Goal: Task Accomplishment & Management: Manage account settings

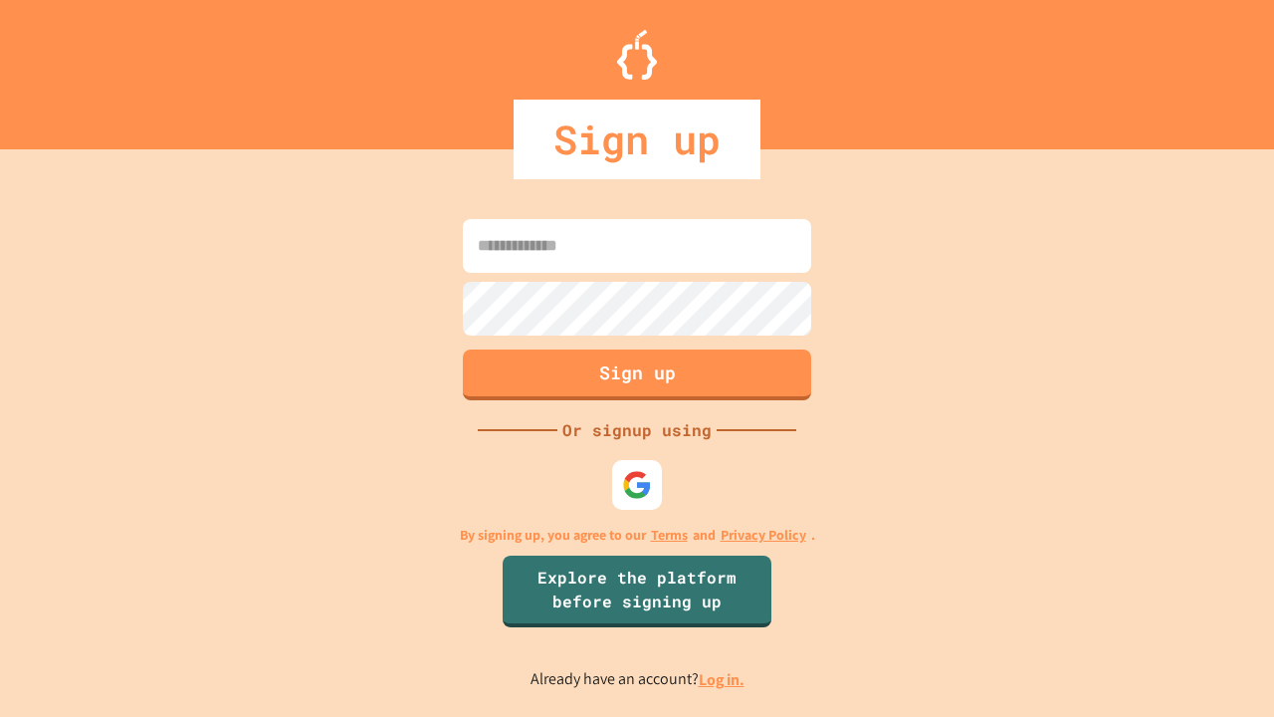
click at [723, 679] on link "Log in." at bounding box center [722, 679] width 46 height 21
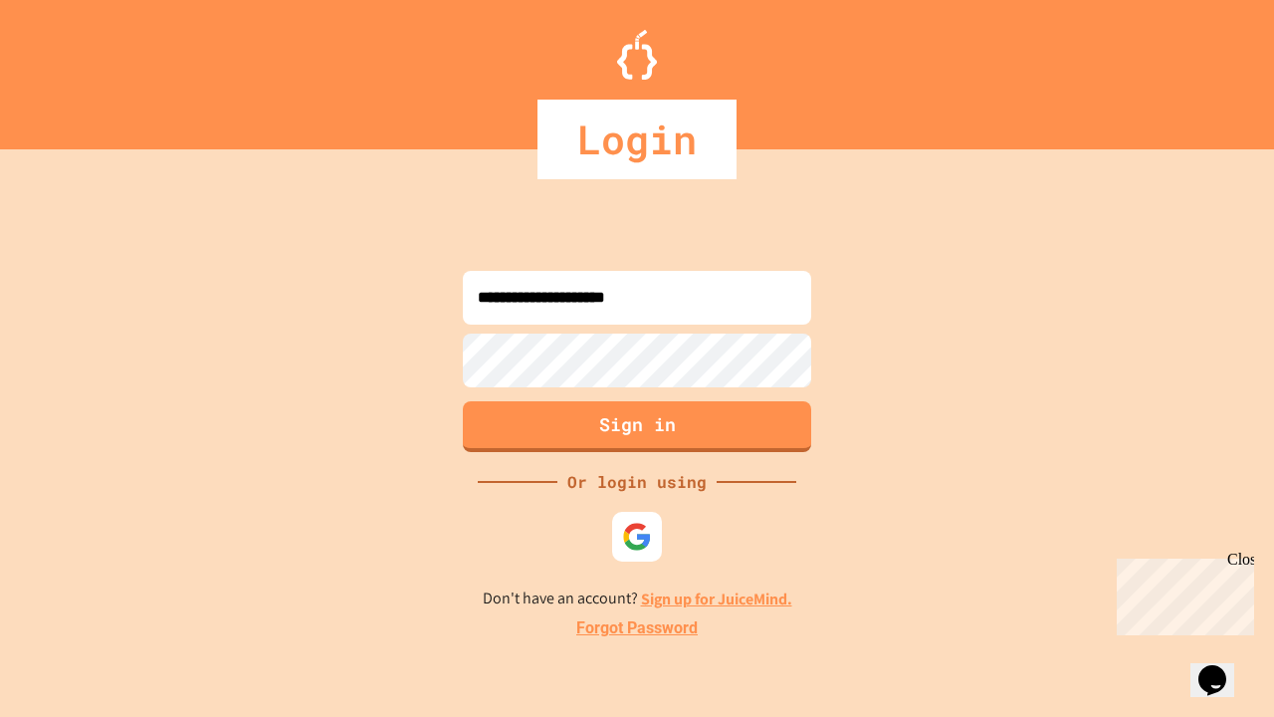
type input "**********"
